Goal: Task Accomplishment & Management: Manage account settings

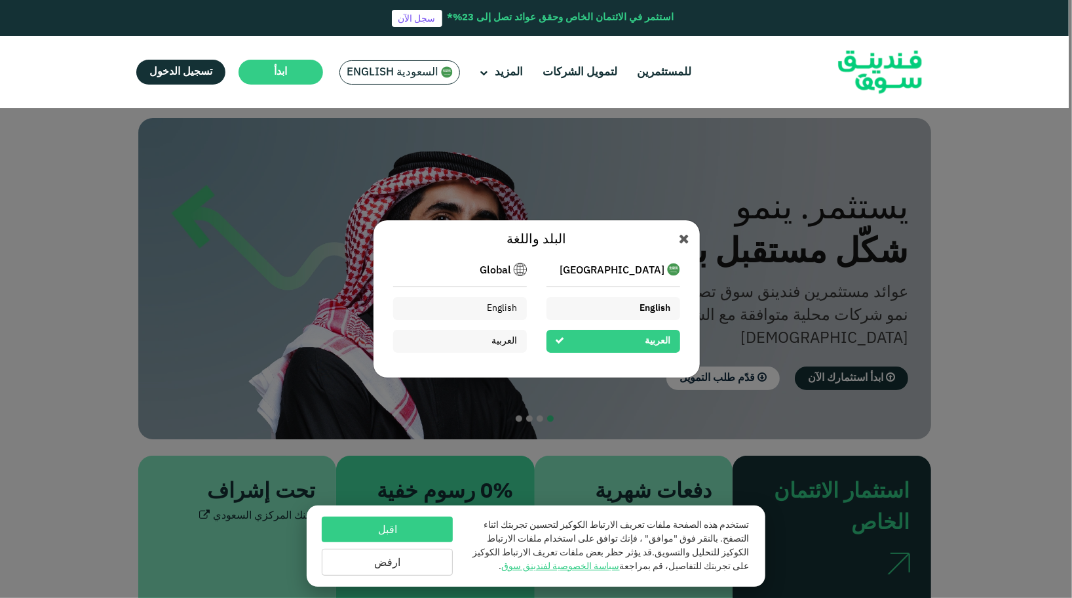
click at [608, 302] on div "English" at bounding box center [614, 308] width 134 height 23
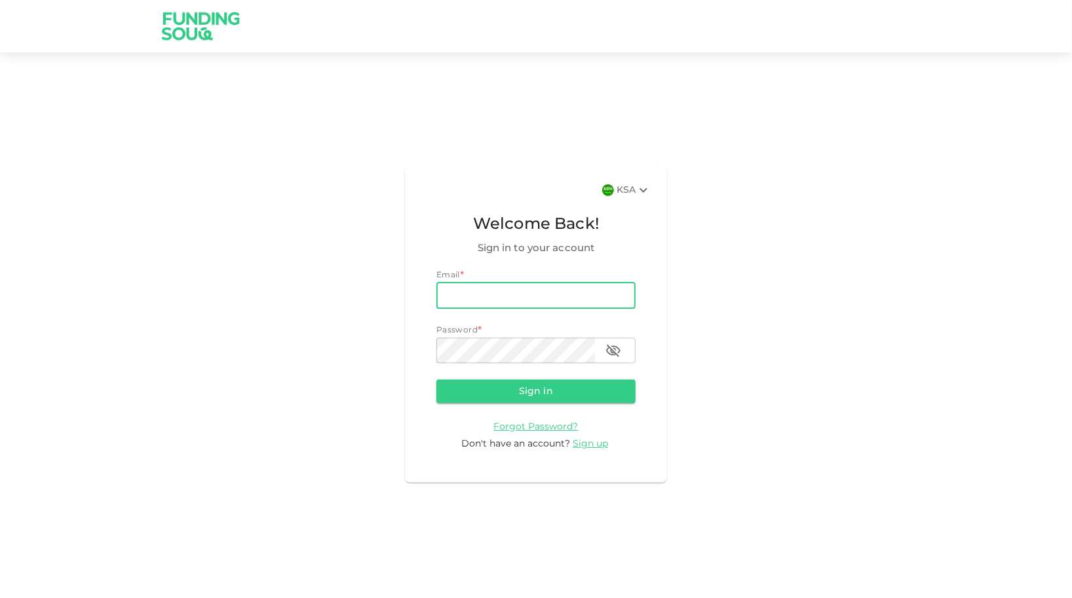
click at [558, 298] on input "email" at bounding box center [536, 296] width 199 height 26
type input "[PERSON_NAME]@"
